Goal: Information Seeking & Learning: Check status

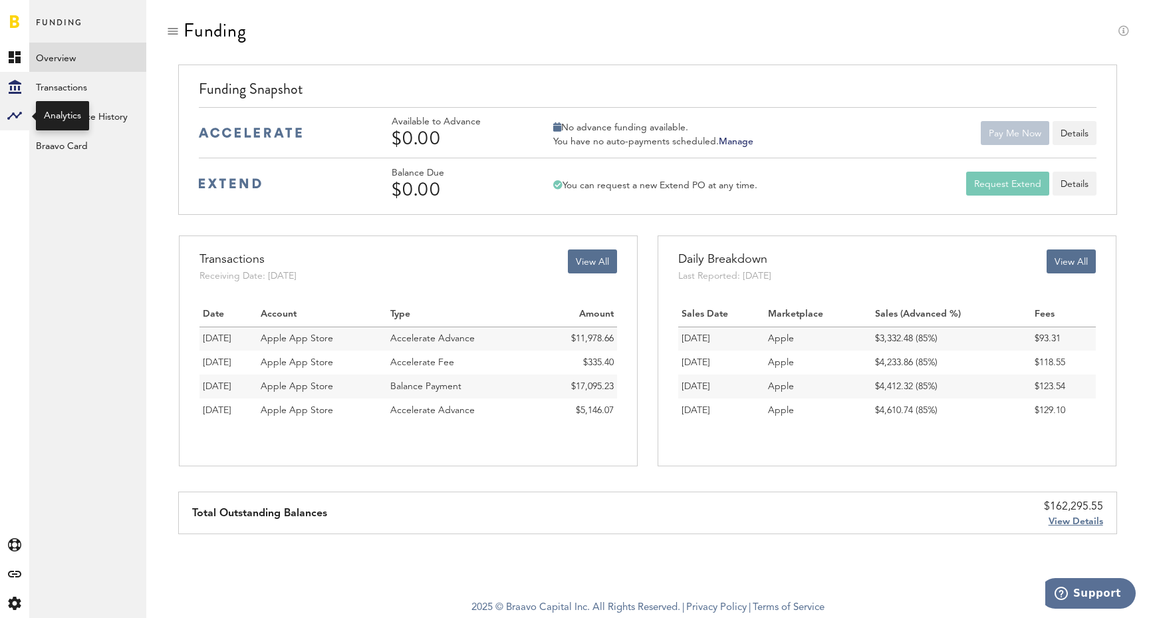
click at [14, 118] on rect at bounding box center [15, 116] width 16 height 16
click at [13, 119] on rect at bounding box center [15, 116] width 16 height 16
click at [90, 113] on link "Acquisition" at bounding box center [87, 115] width 117 height 29
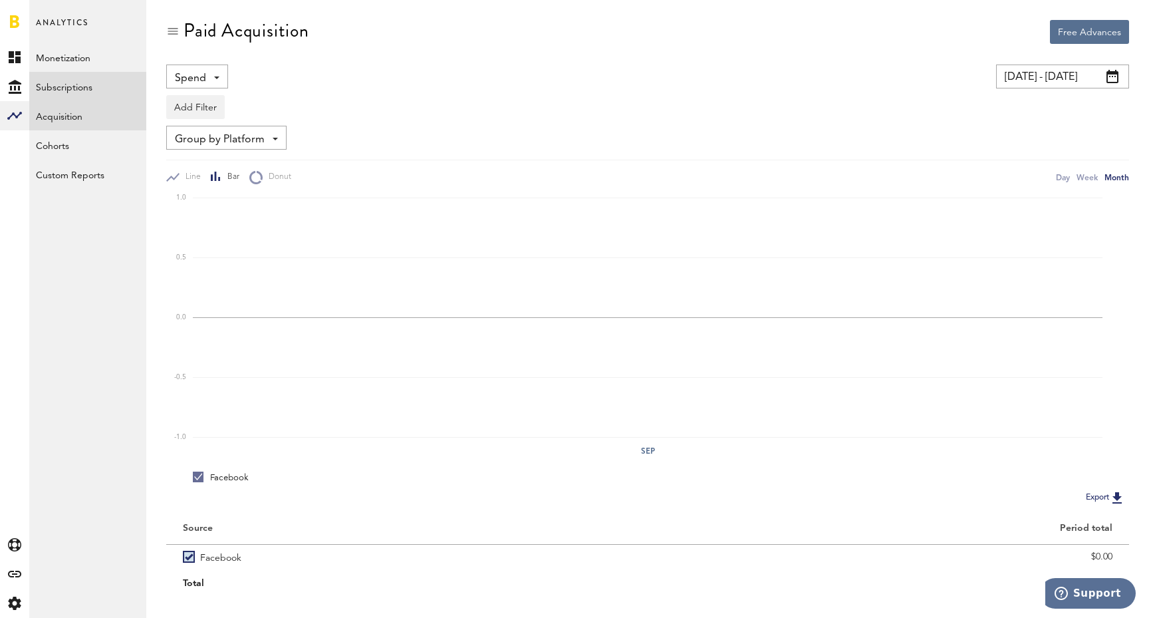
click at [91, 90] on link "Subscriptions" at bounding box center [87, 86] width 117 height 29
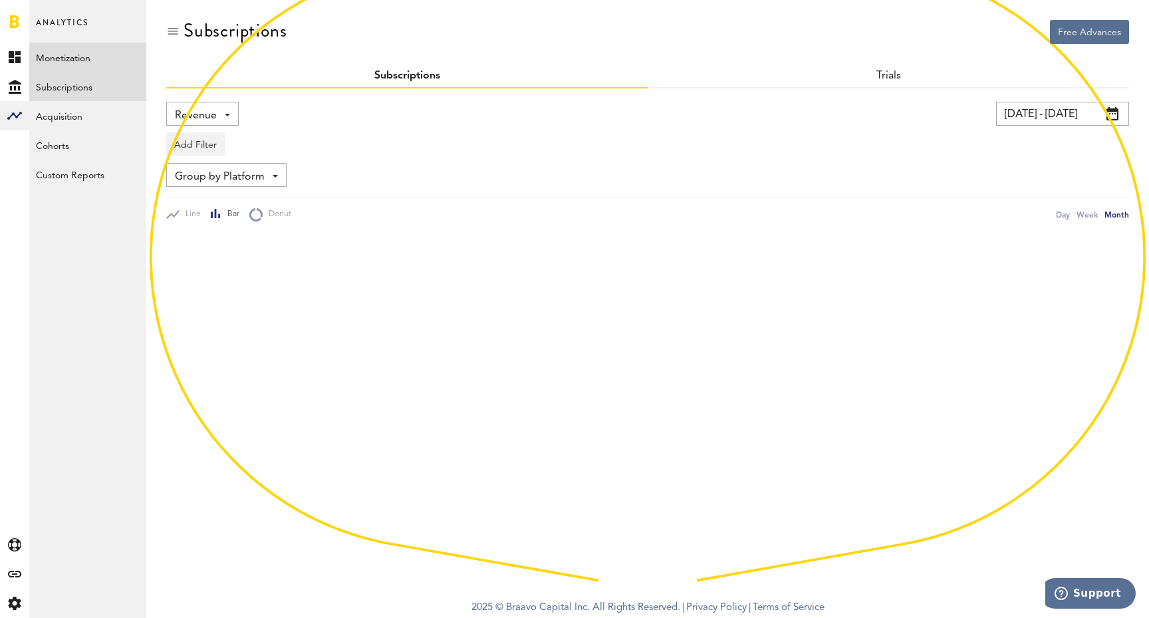
click at [73, 61] on link "Monetization" at bounding box center [87, 57] width 117 height 29
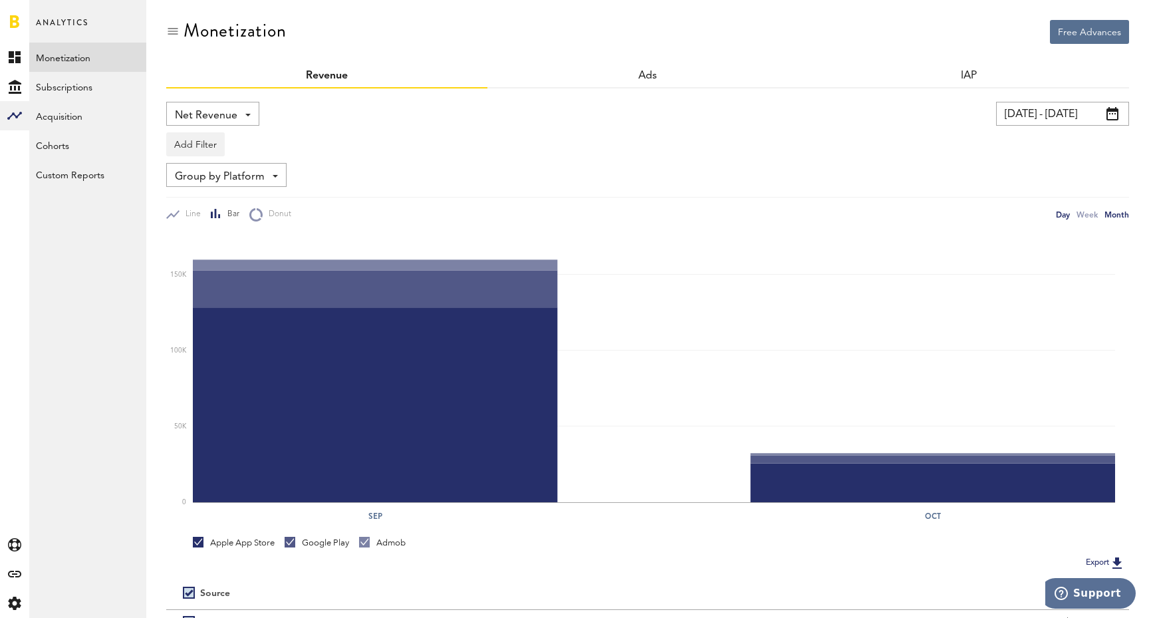
click at [1067, 213] on div "Day" at bounding box center [1063, 214] width 14 height 14
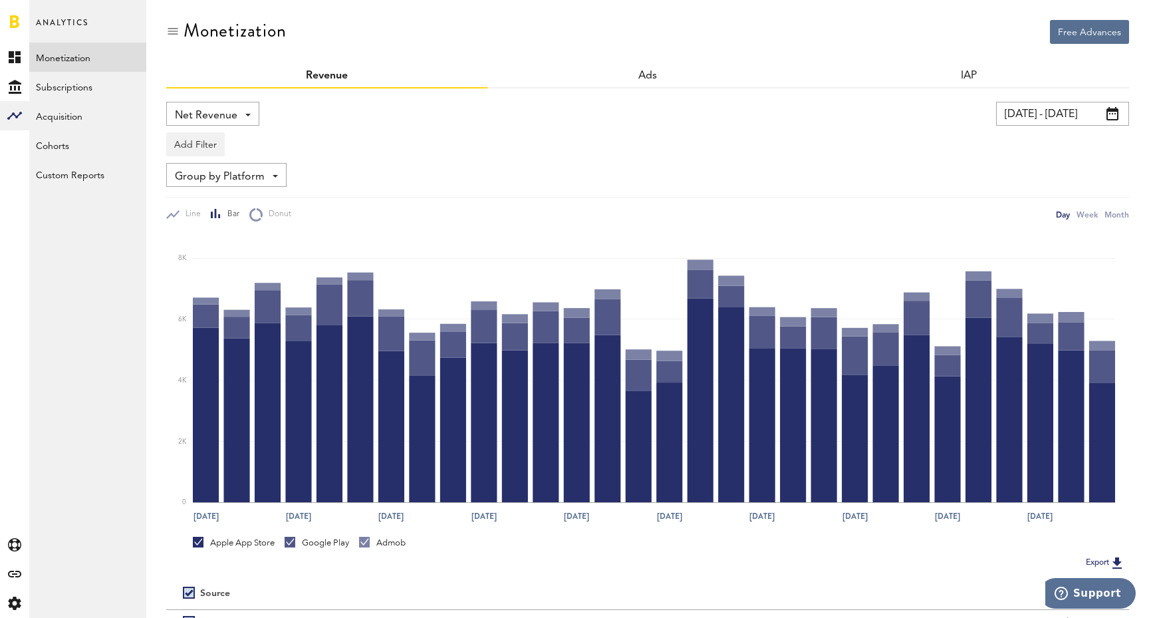
click at [1029, 117] on input "[DATE] - [DATE]" at bounding box center [1062, 114] width 133 height 24
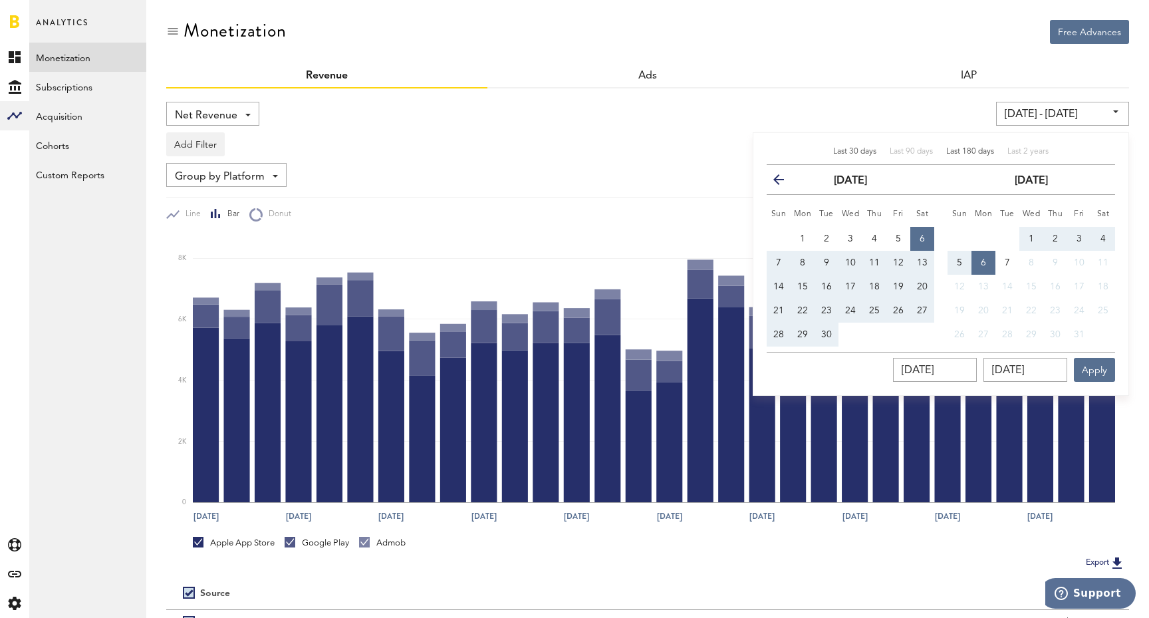
click at [958, 152] on span "Last 180 days" at bounding box center [970, 152] width 48 height 8
type input "[DATE] - [DATE]"
type input "[DATE]"
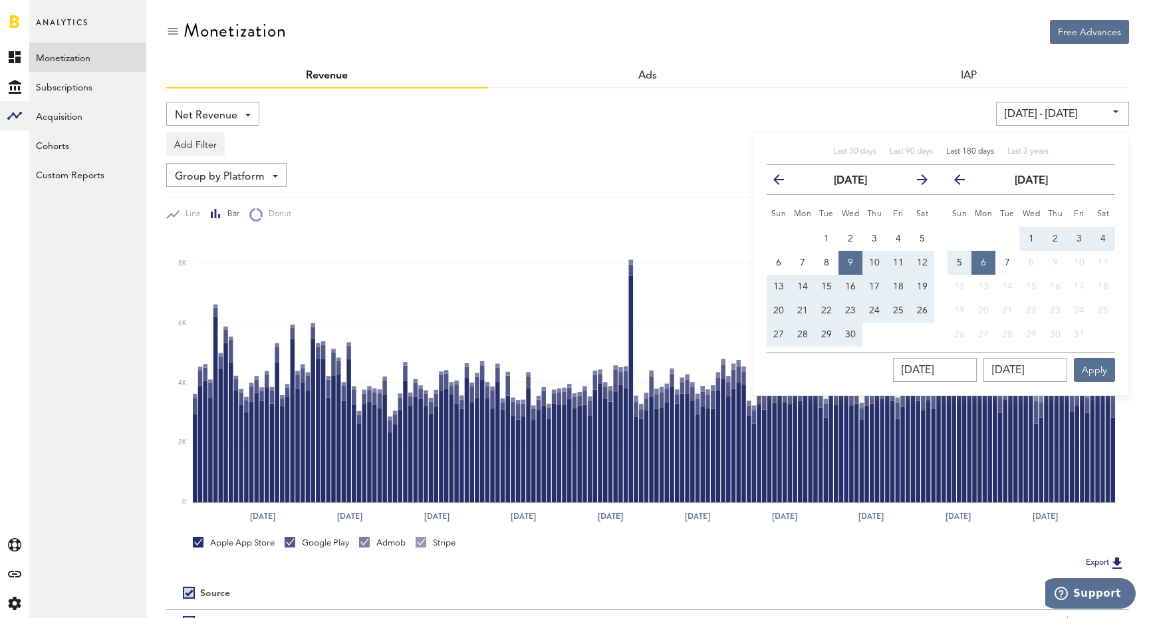
click at [641, 126] on div "Add Filter Platforms Apps" at bounding box center [647, 141] width 963 height 31
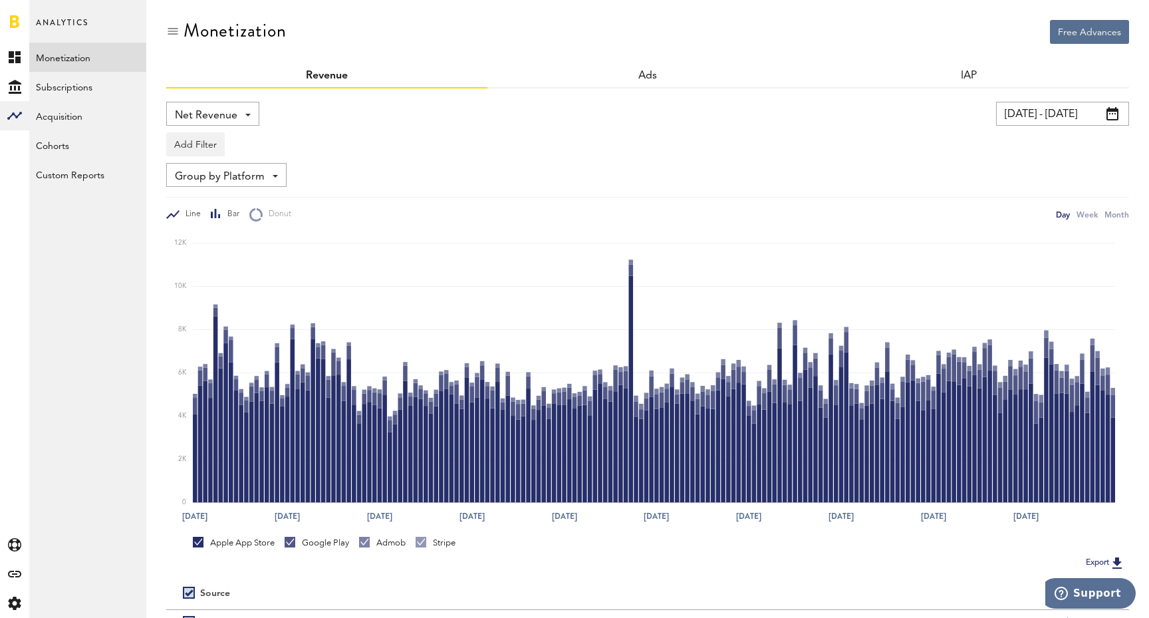
click at [184, 209] on span "Line" at bounding box center [190, 214] width 21 height 11
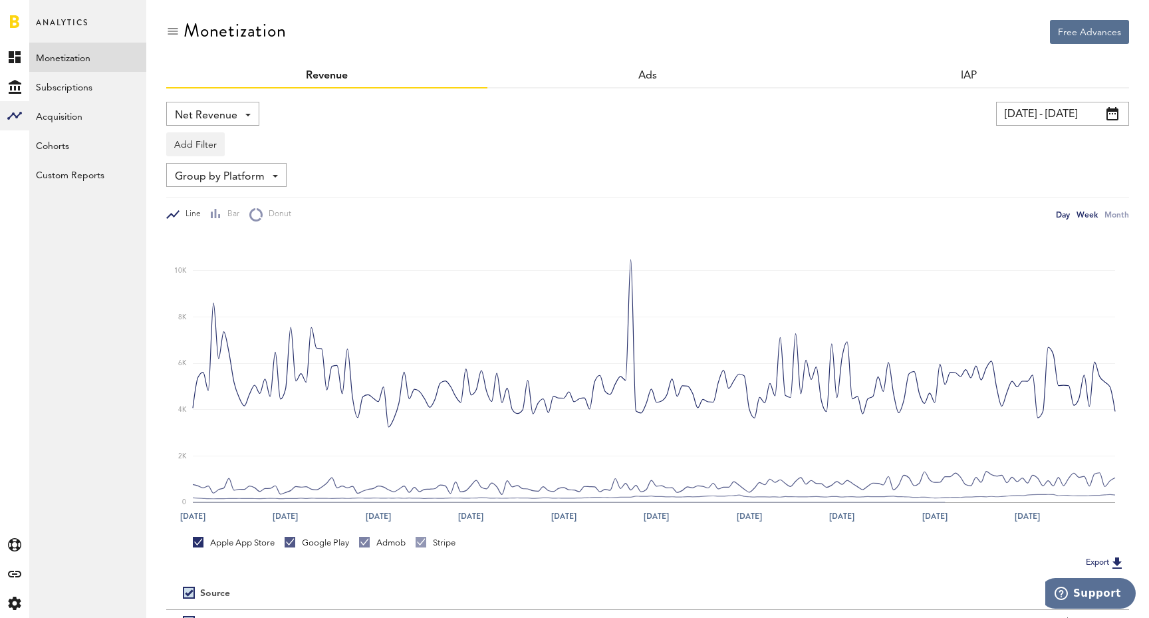
click at [1086, 220] on div "Week" at bounding box center [1087, 214] width 21 height 14
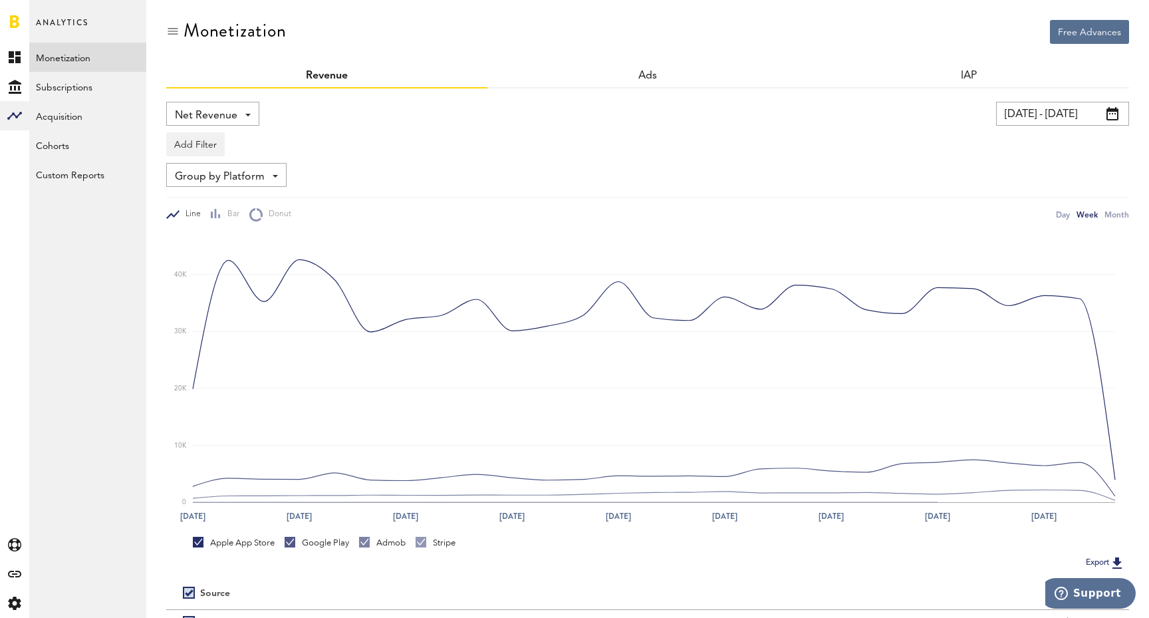
click at [1064, 120] on input "[DATE] - [DATE]" at bounding box center [1062, 114] width 133 height 24
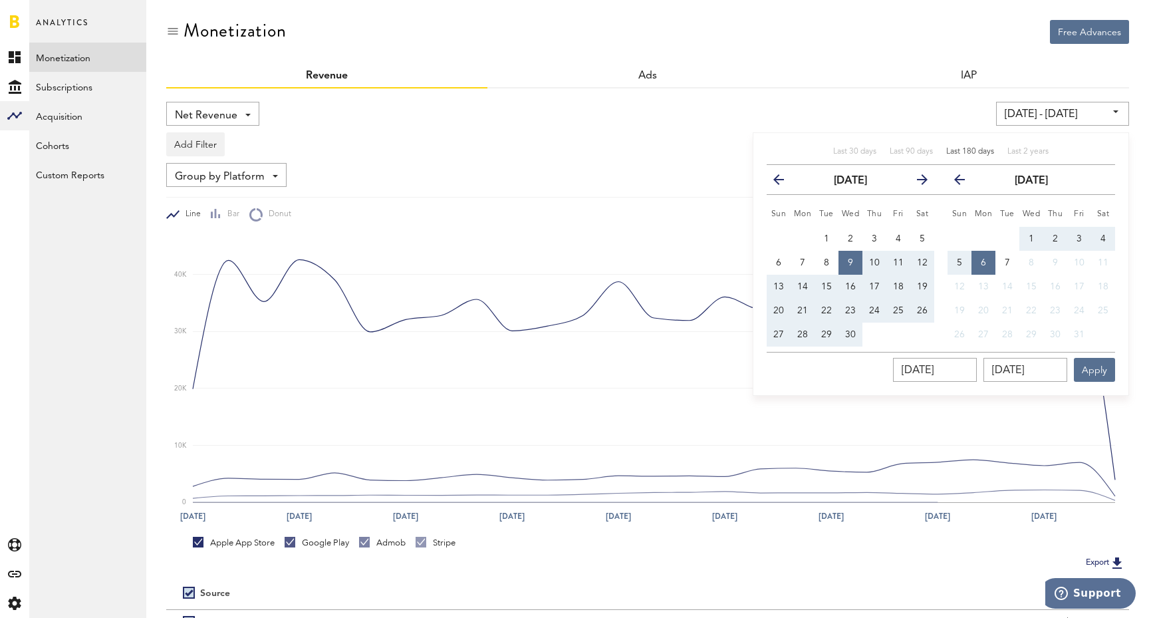
click at [898, 113] on div "[DATE] - [DATE] Last 30 days Last 90 days Last 180 days Last 2 years previous […" at bounding box center [878, 114] width 501 height 24
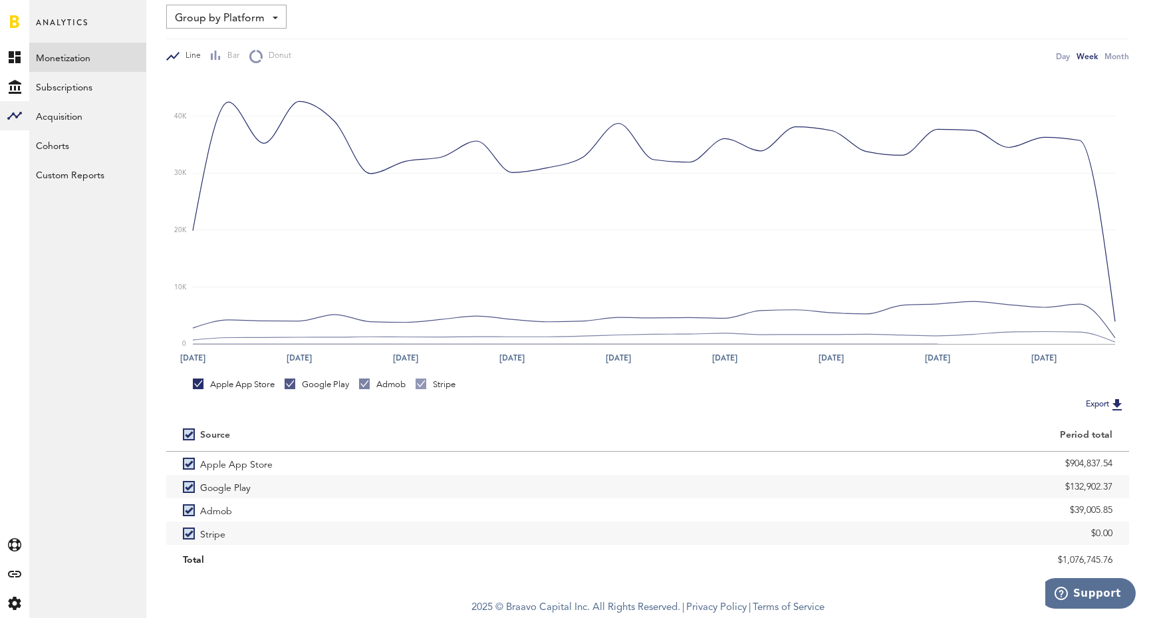
scroll to position [160, 0]
